Goal: Find specific page/section: Find specific page/section

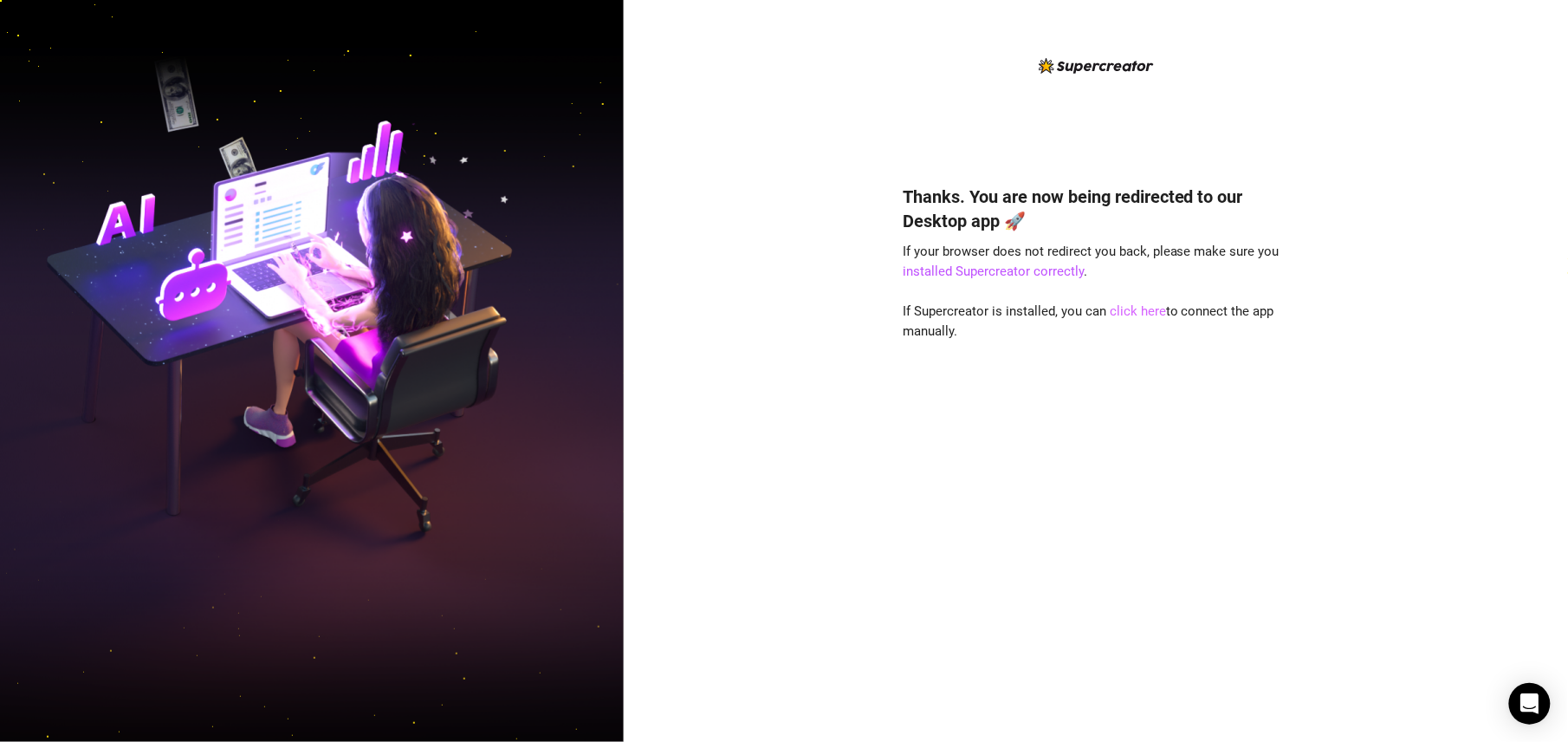
click at [1141, 308] on link "click here" at bounding box center [1138, 311] width 57 height 16
